Goal: Information Seeking & Learning: Learn about a topic

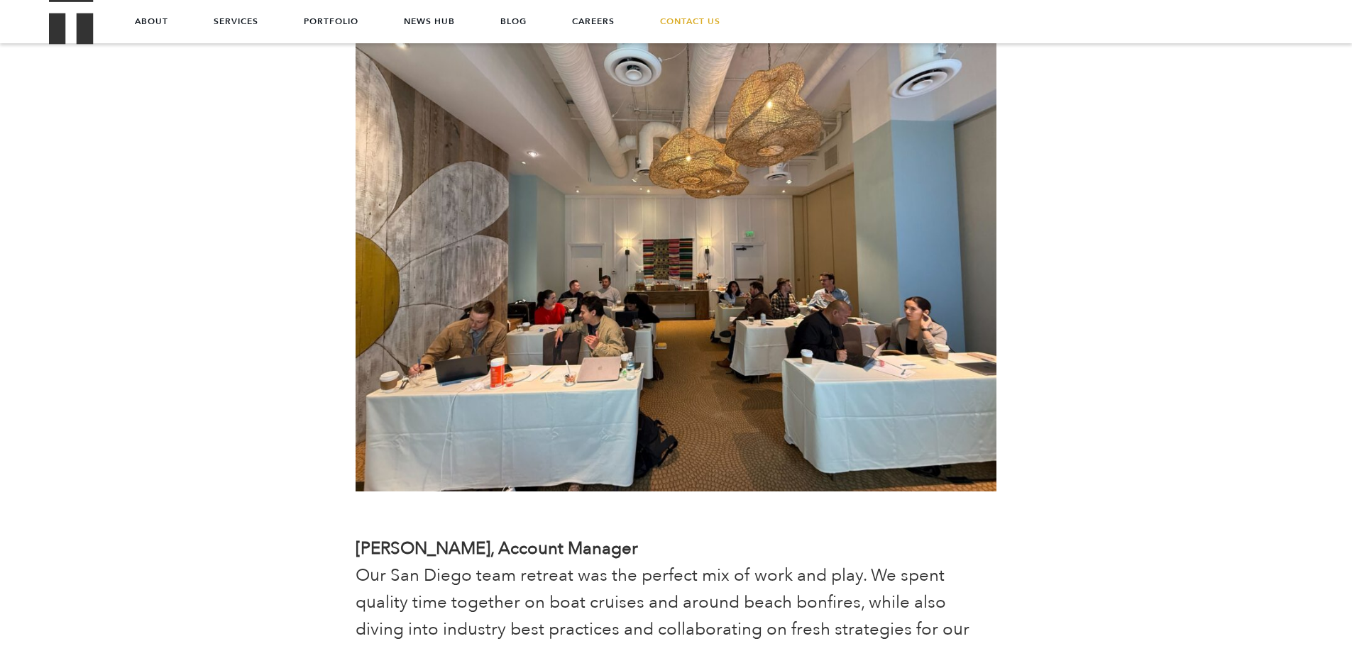
scroll to position [3477, 0]
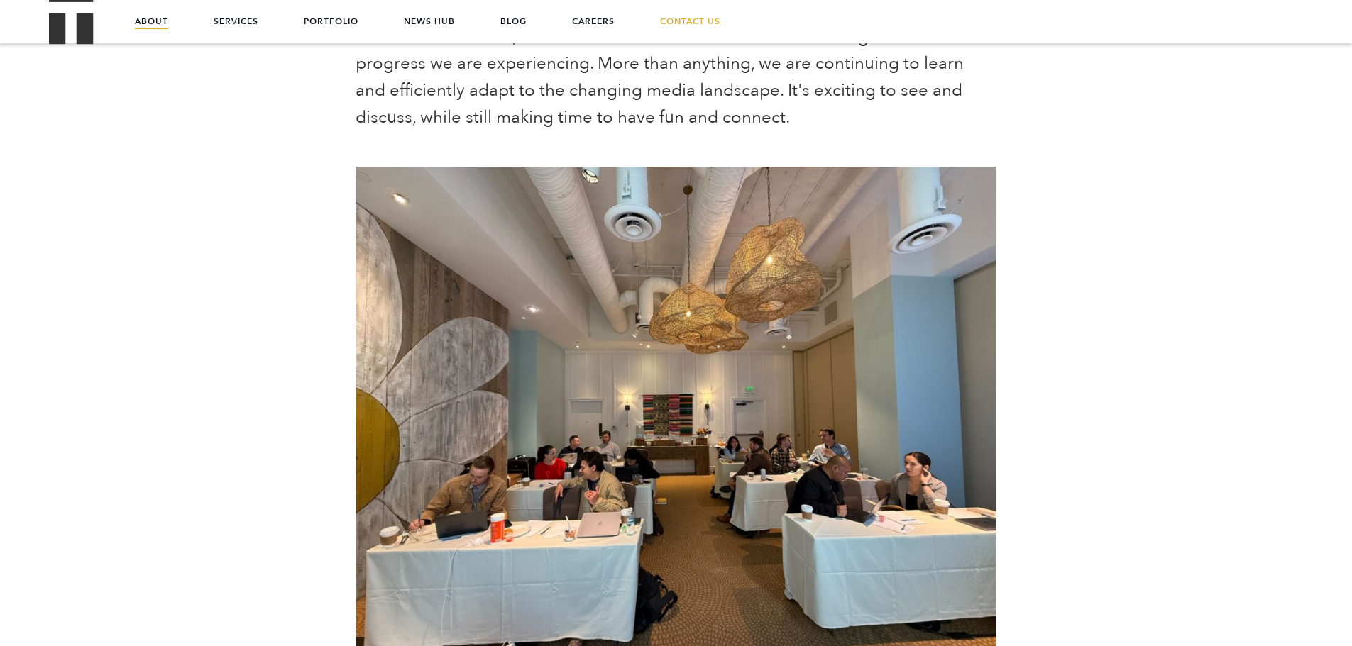
click at [153, 29] on link "About" at bounding box center [151, 21] width 33 height 43
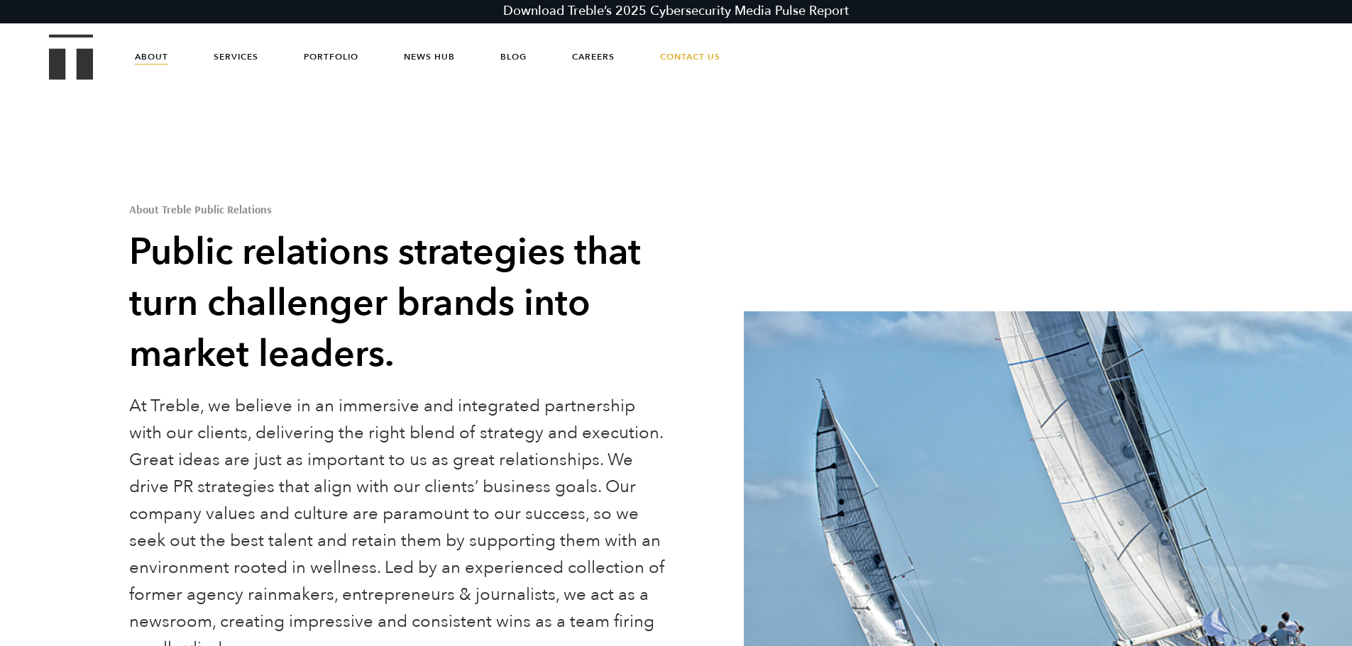
click at [161, 62] on link "About" at bounding box center [151, 56] width 33 height 43
click at [79, 60] on img "Treble logo" at bounding box center [71, 56] width 45 height 45
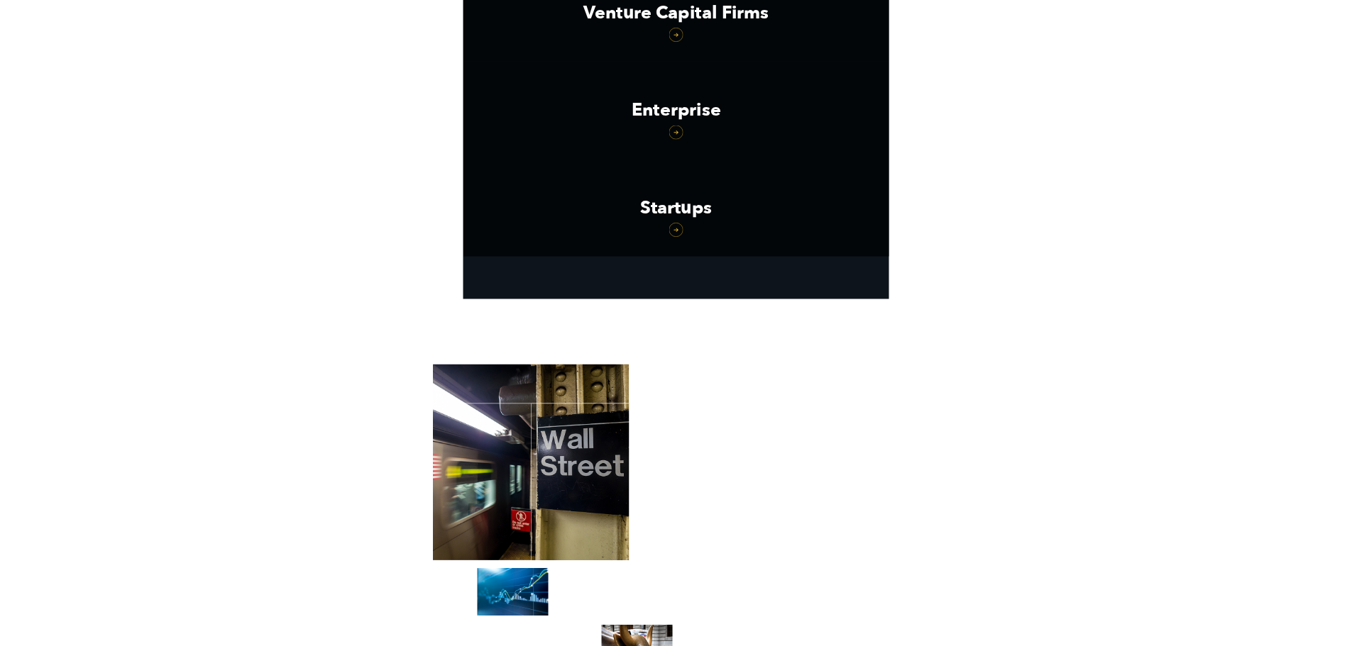
scroll to position [2504, 0]
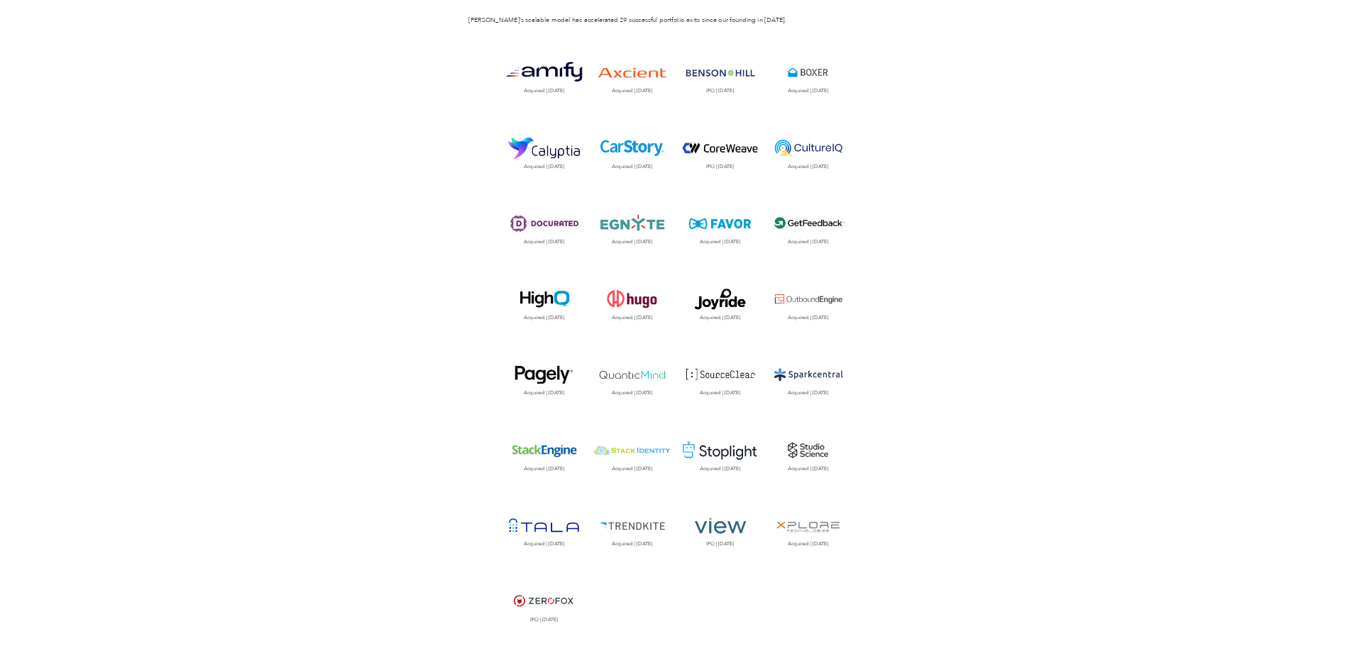
scroll to position [1561, 0]
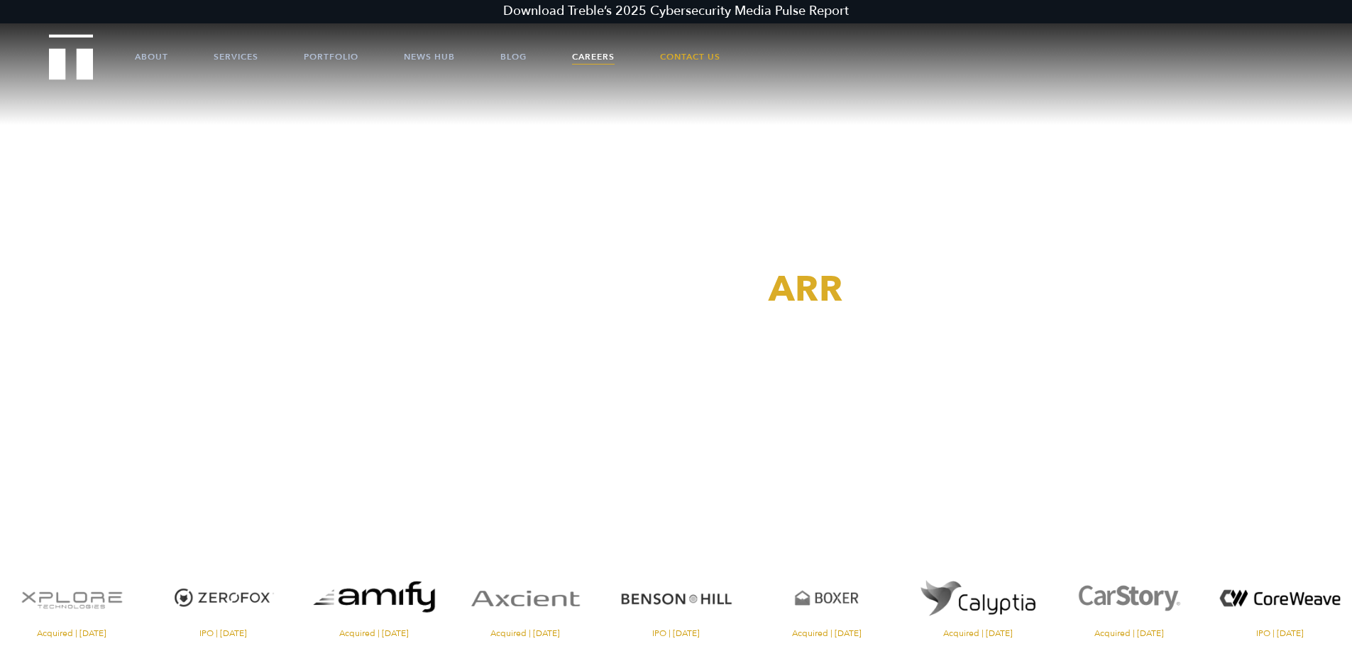
click at [594, 52] on link "Careers" at bounding box center [593, 56] width 43 height 43
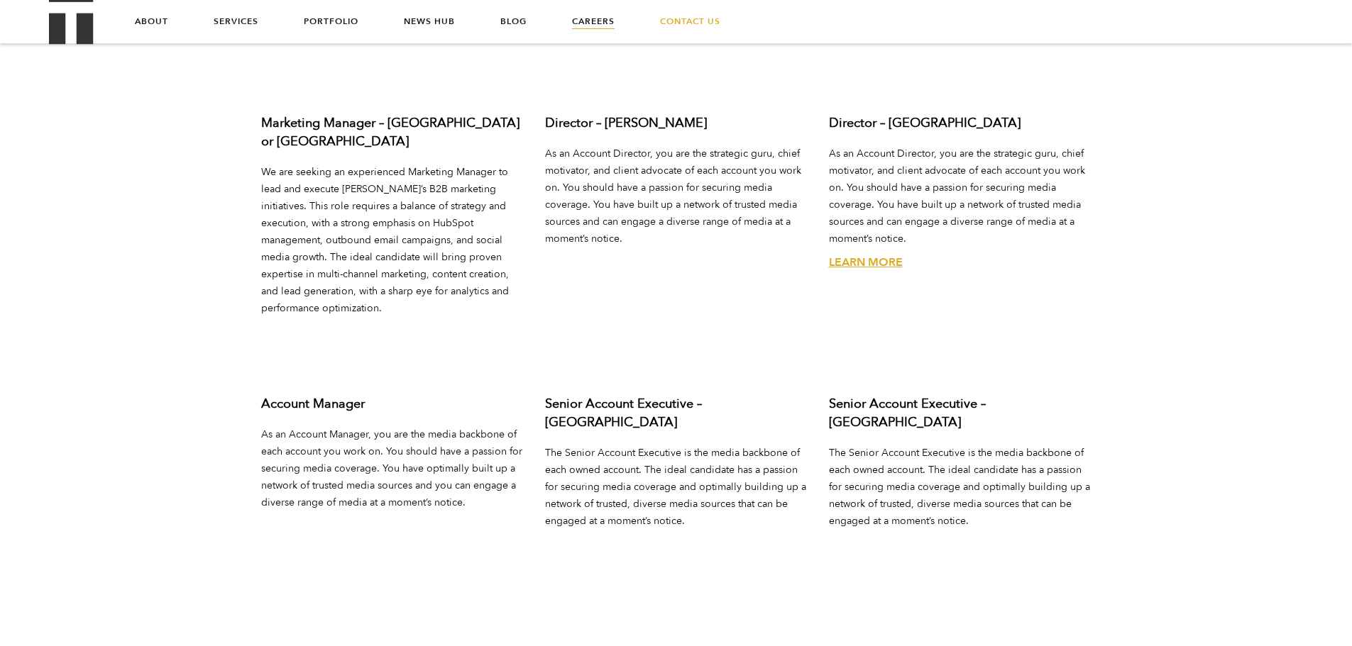
scroll to position [5322, 0]
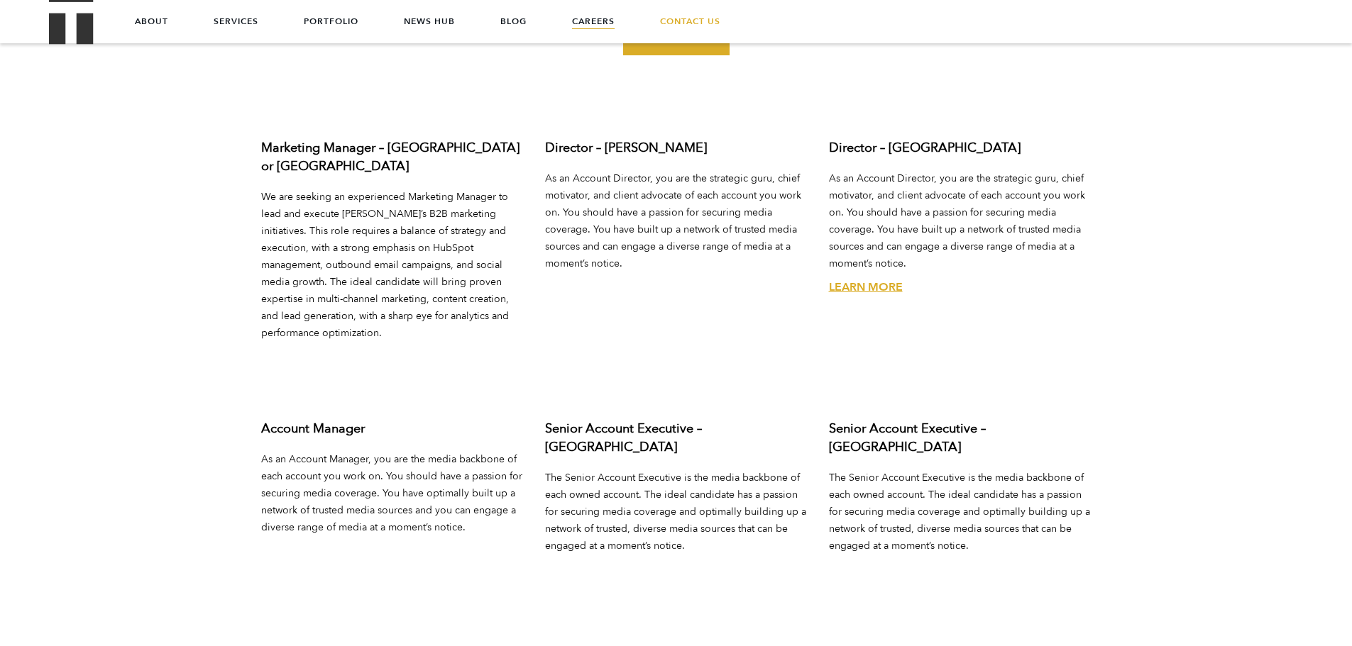
click at [885, 280] on link "Learn More" at bounding box center [866, 288] width 74 height 16
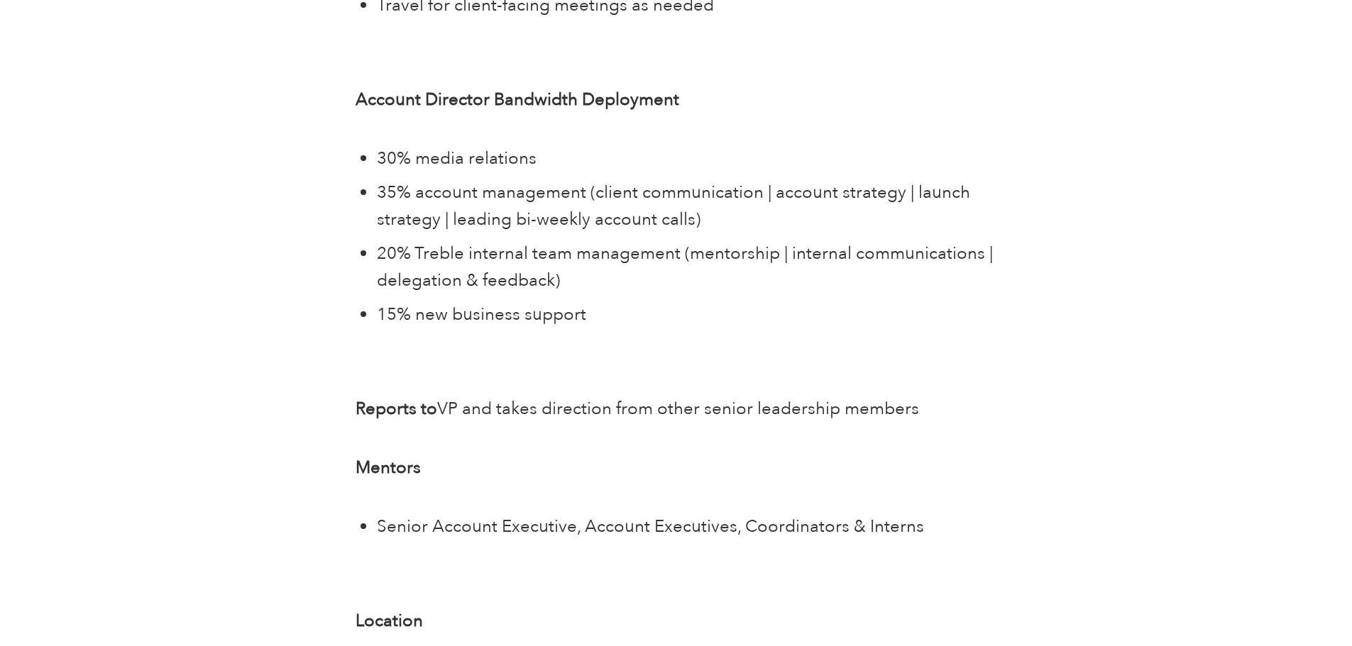
scroll to position [3264, 0]
